Goal: Task Accomplishment & Management: Manage account settings

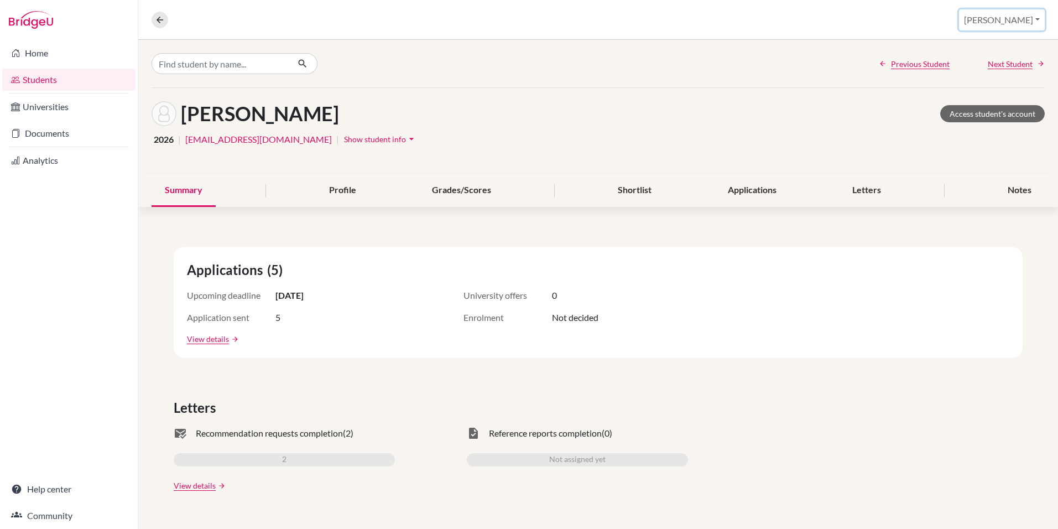
click at [1023, 19] on button "[PERSON_NAME]" at bounding box center [1002, 19] width 86 height 21
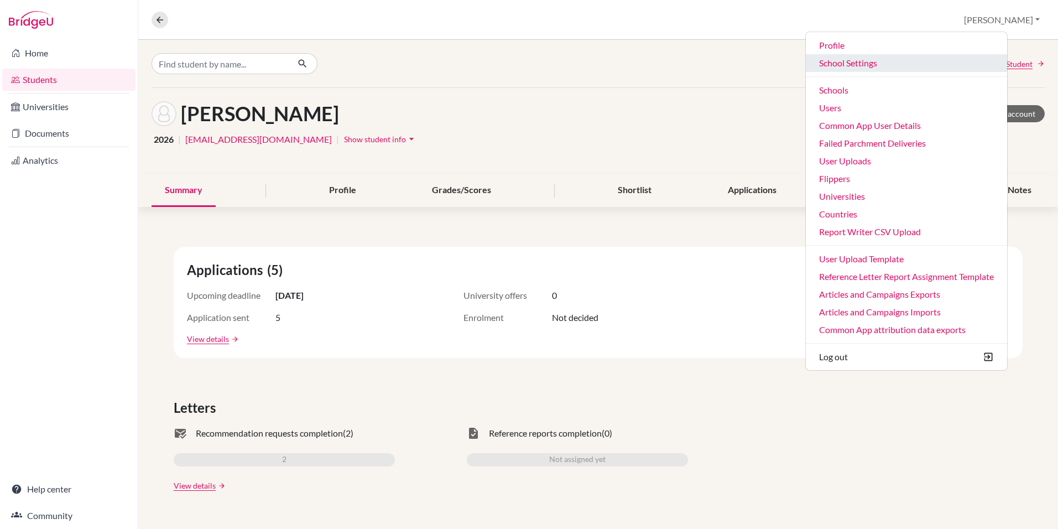
click at [880, 67] on link "School Settings" at bounding box center [906, 63] width 201 height 18
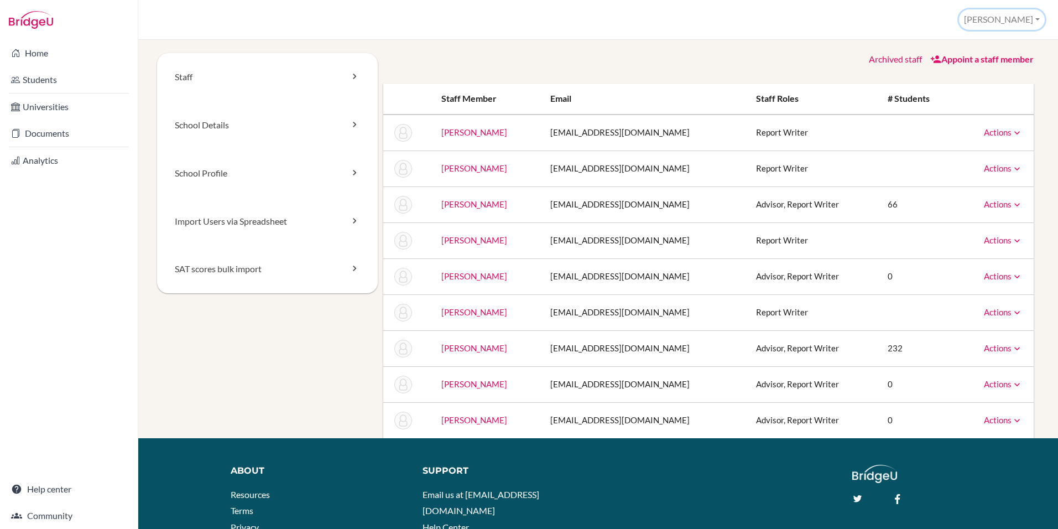
click at [1040, 22] on button "[PERSON_NAME]" at bounding box center [1002, 19] width 86 height 20
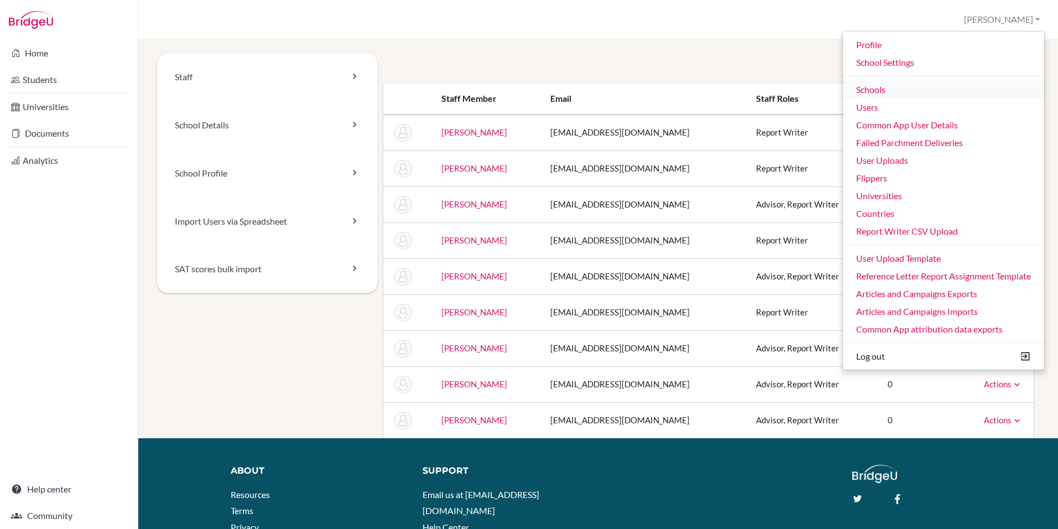
click at [877, 88] on link "Schools" at bounding box center [943, 90] width 201 height 18
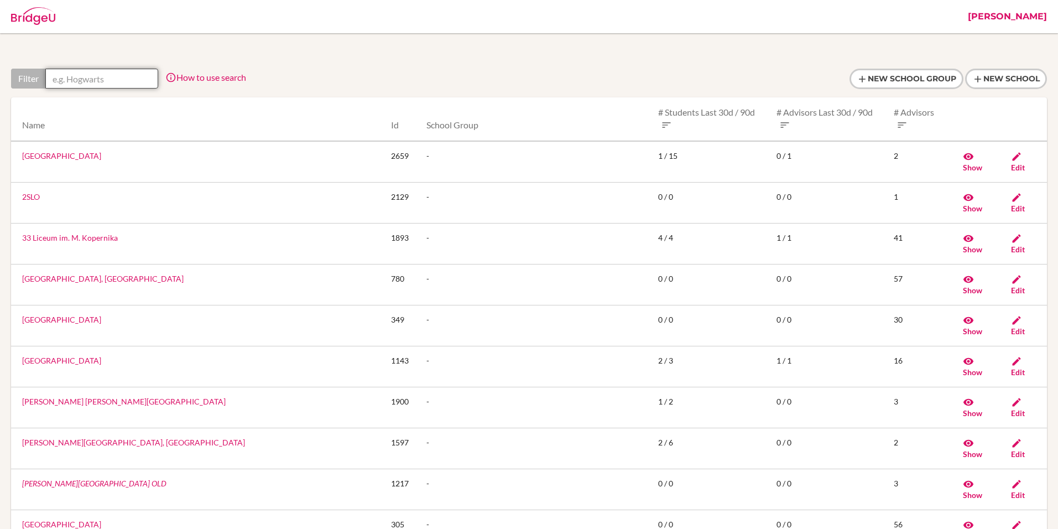
click at [123, 74] on input "text" at bounding box center [101, 79] width 113 height 20
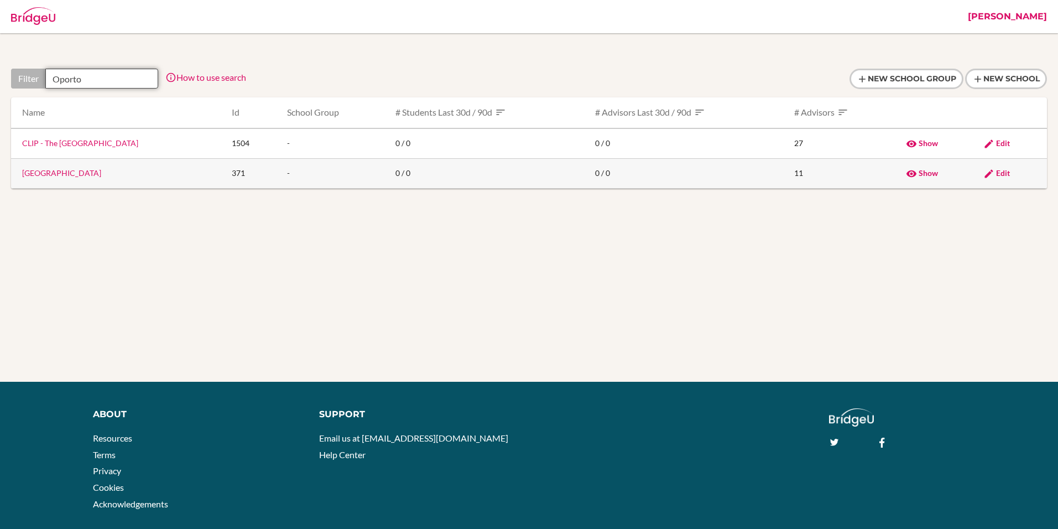
type input "Oporto"
click at [59, 171] on link "Oporto British School" at bounding box center [61, 172] width 79 height 9
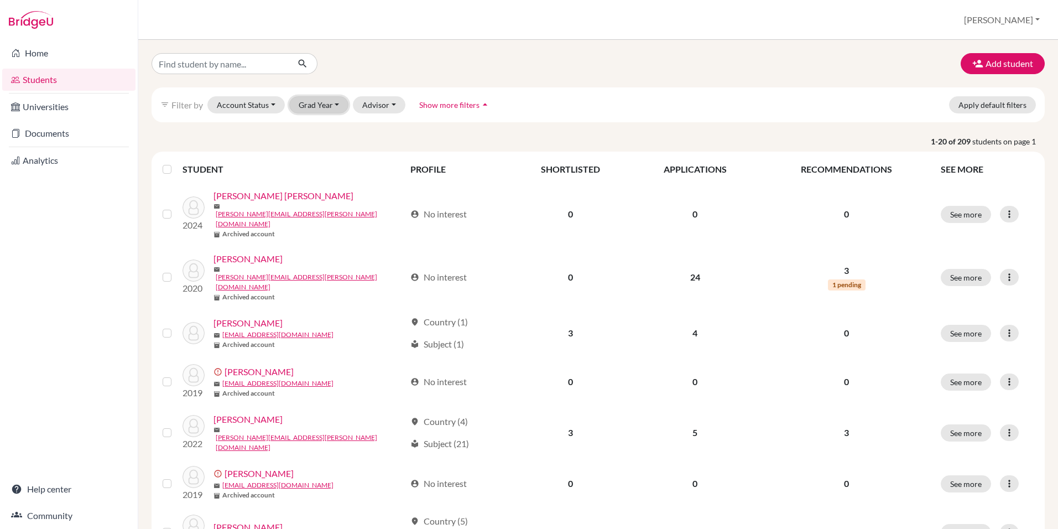
click at [316, 101] on button "Grad Year" at bounding box center [319, 104] width 60 height 17
click at [326, 95] on div "filter_list Filter by Account Status Active accounts Archived accounts Register…" at bounding box center [598, 104] width 893 height 35
click at [325, 103] on button "Grad Year" at bounding box center [319, 104] width 60 height 17
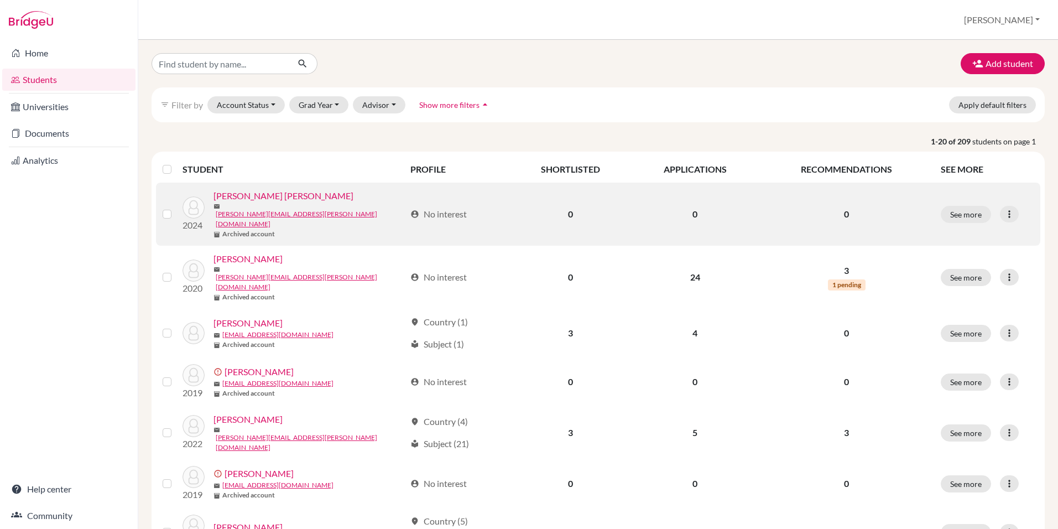
click at [253, 196] on link "Aguiar Branco, Gabriel" at bounding box center [283, 195] width 140 height 13
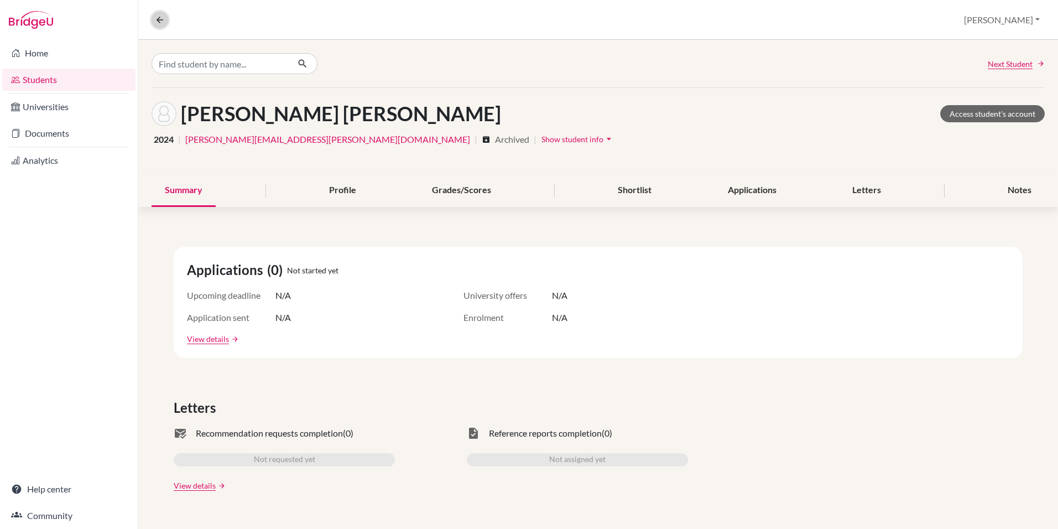
click at [160, 20] on icon at bounding box center [160, 20] width 10 height 10
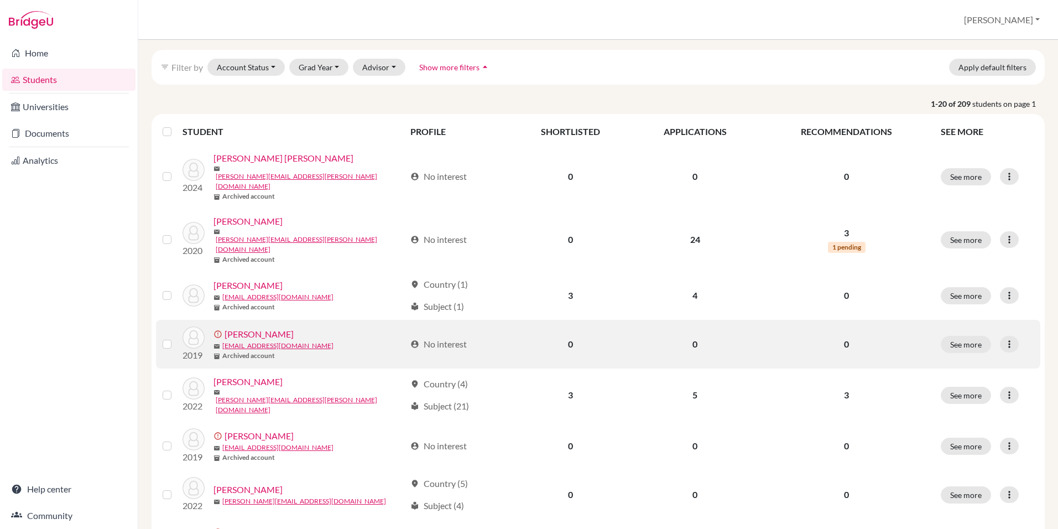
scroll to position [74, 0]
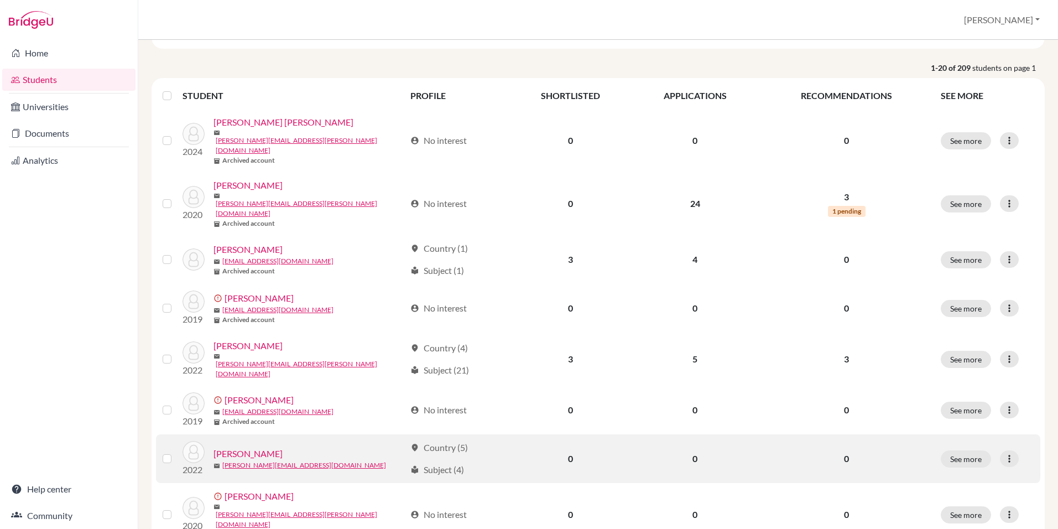
click at [241, 447] on link "Alves, Francisco" at bounding box center [247, 453] width 69 height 13
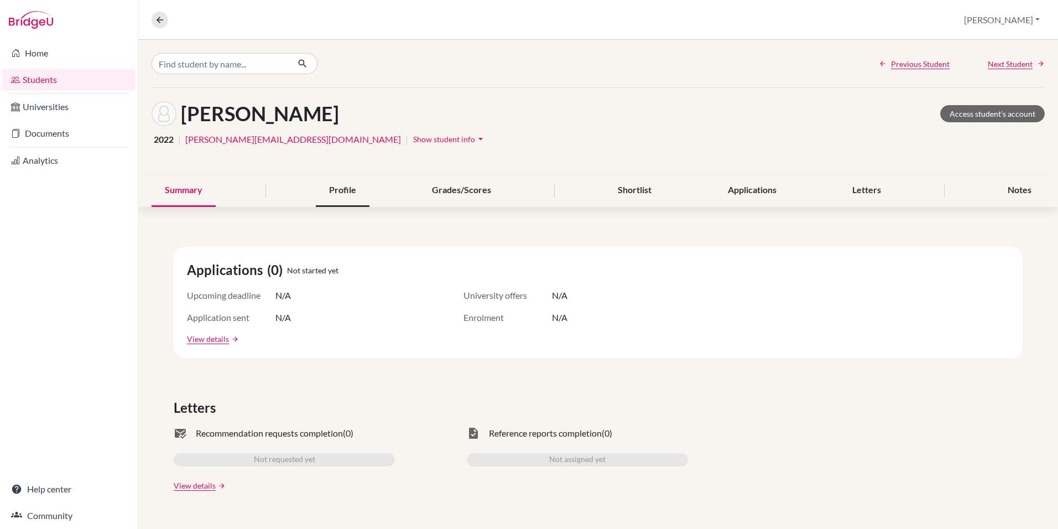
click at [334, 186] on div "Profile" at bounding box center [343, 190] width 54 height 33
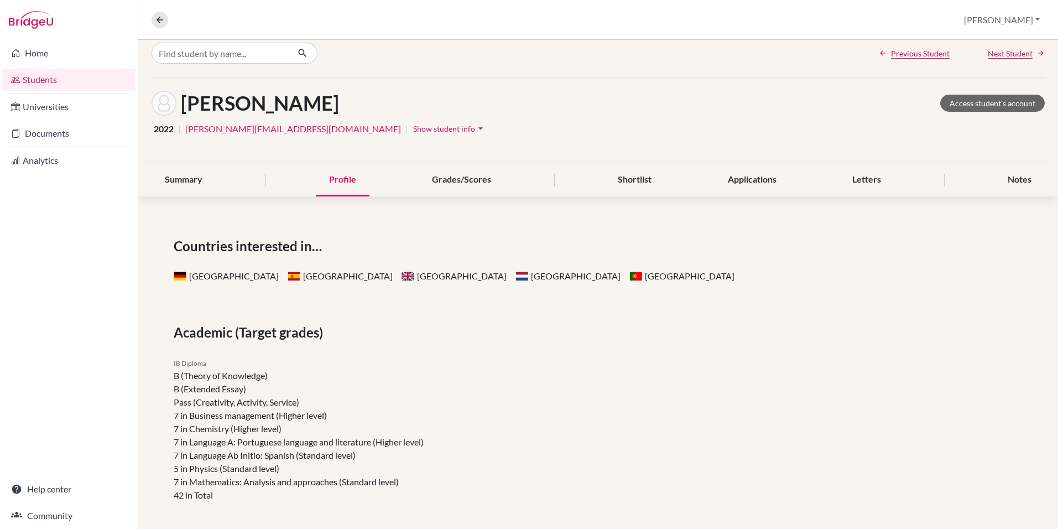
scroll to position [15, 0]
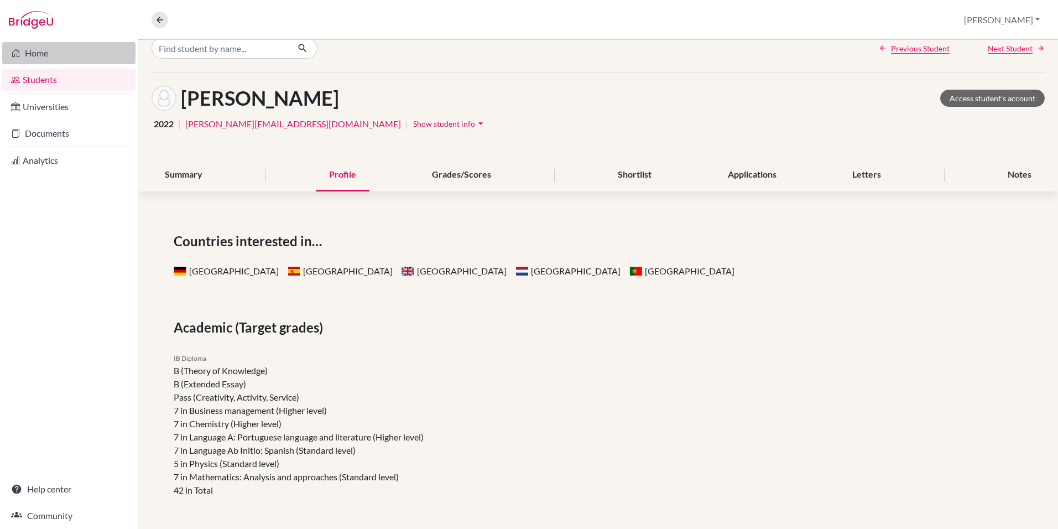
click at [39, 53] on link "Home" at bounding box center [68, 53] width 133 height 22
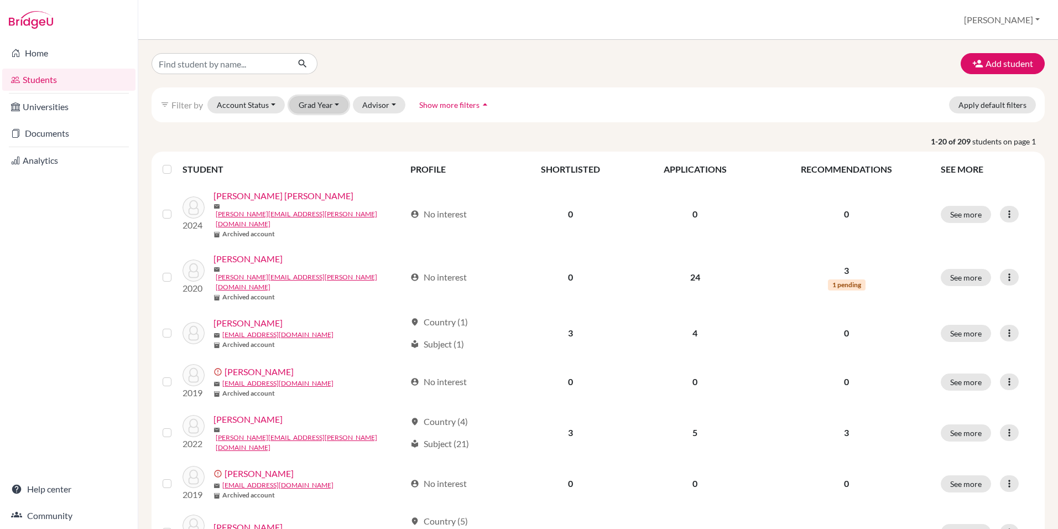
click at [321, 105] on button "Grad Year" at bounding box center [319, 104] width 60 height 17
click at [310, 107] on button "Grad Year" at bounding box center [319, 104] width 60 height 17
